Goal: Task Accomplishment & Management: Manage account settings

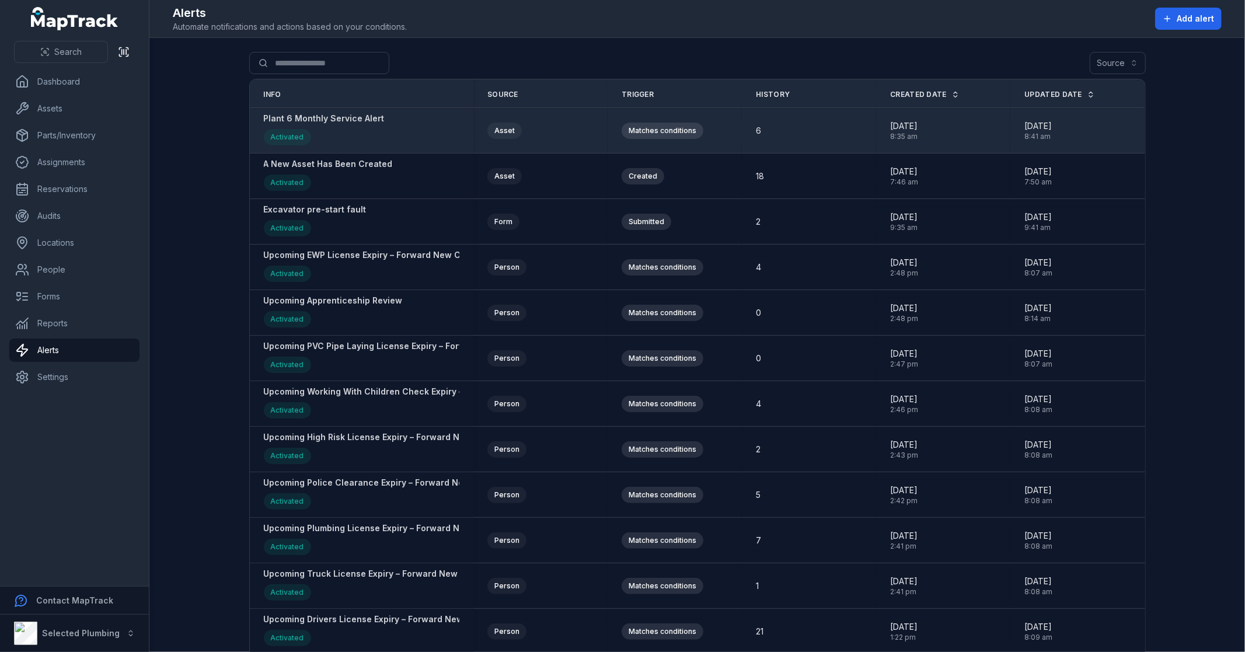
click at [306, 120] on strong "Plant 6 Monthly Service Alert" at bounding box center [324, 119] width 121 height 12
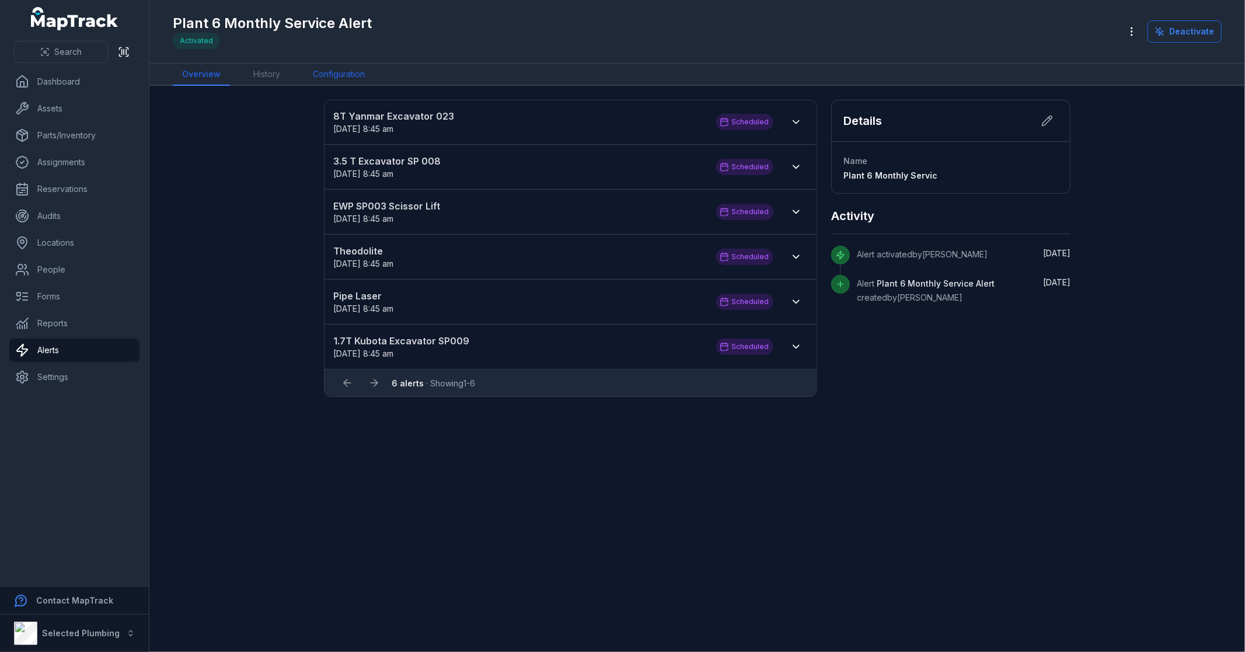
click at [355, 76] on link "Configuration" at bounding box center [339, 75] width 71 height 22
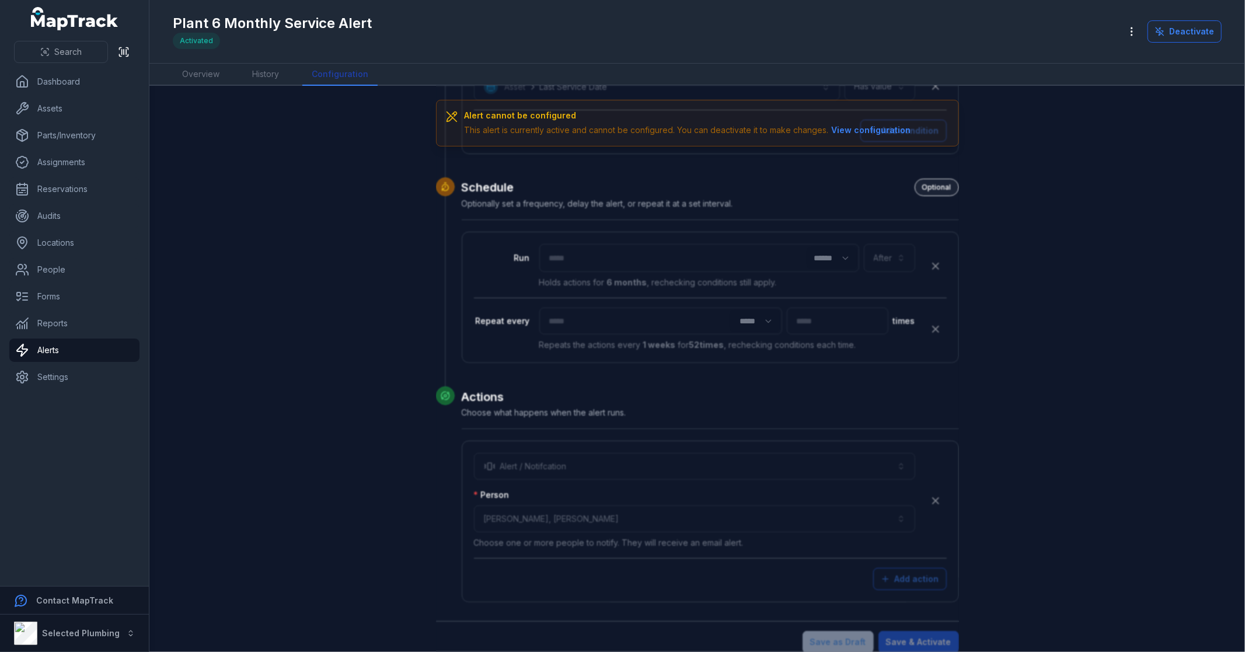
scroll to position [351, 0]
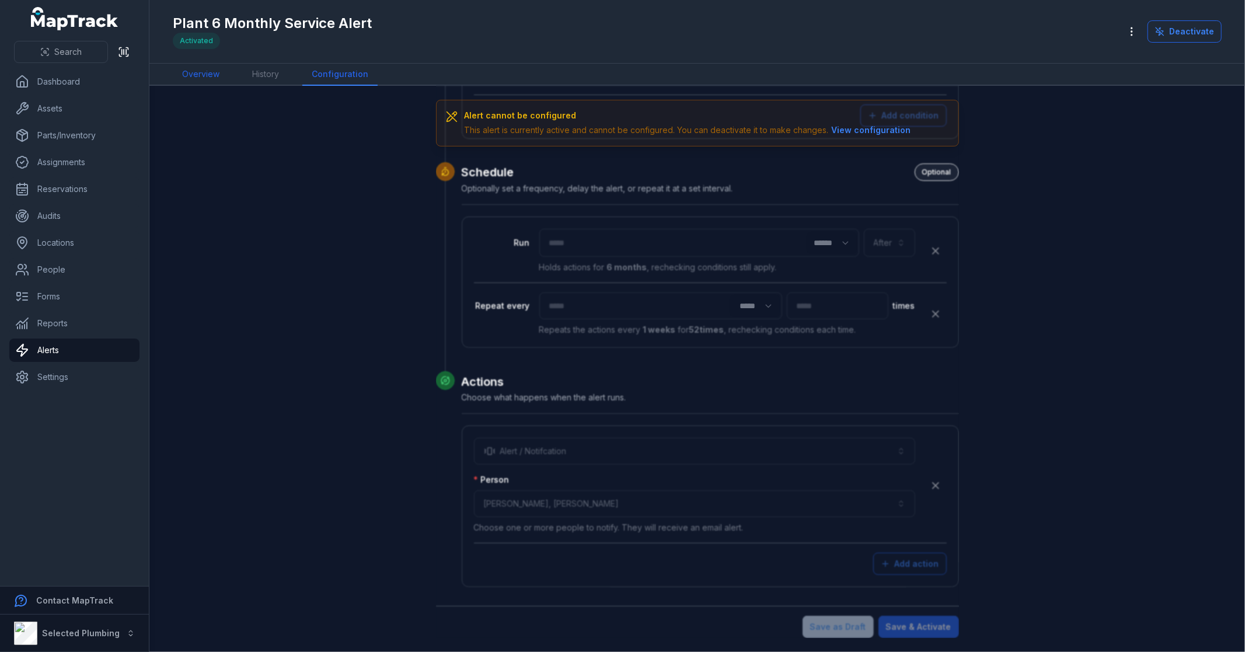
click at [178, 76] on link "Overview" at bounding box center [201, 75] width 56 height 22
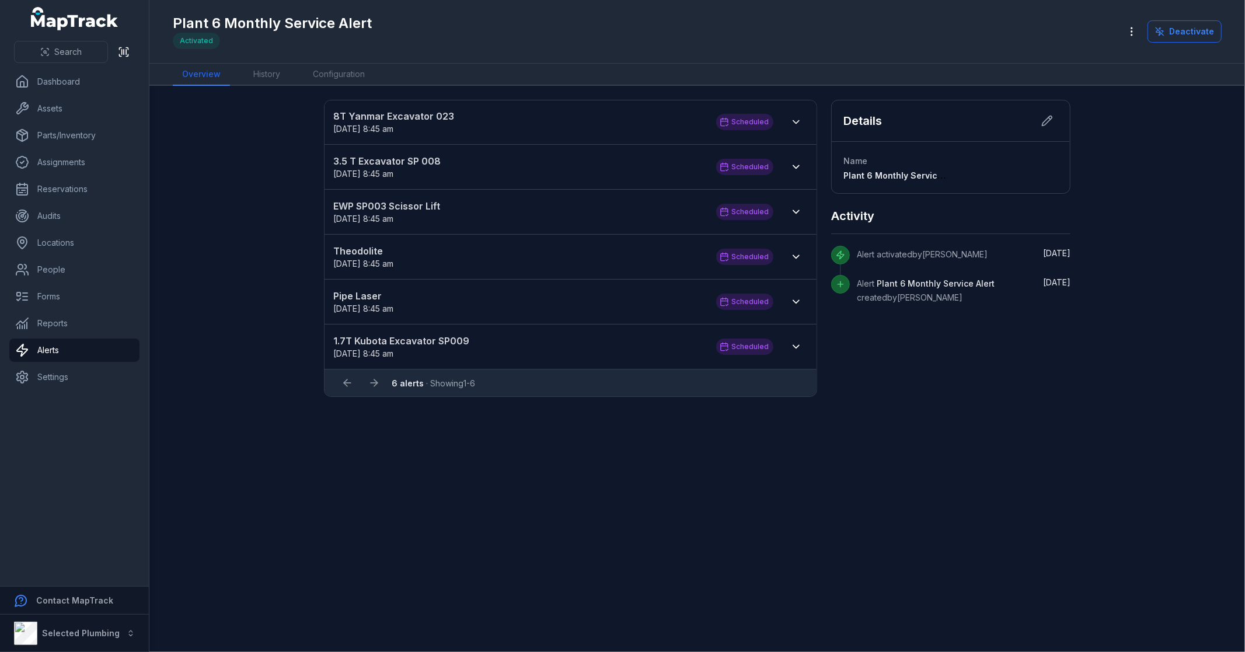
click at [599, 532] on main "8T Yanmar Excavator 023 [DATE] 8:45 am Scheduled Scheduled to repeat on [DATE] …" at bounding box center [697, 369] width 1096 height 566
